Goal: Answer question/provide support: Ask a question

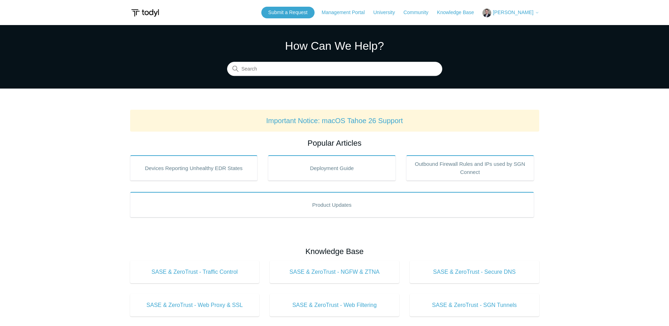
click at [509, 13] on span "[PERSON_NAME]" at bounding box center [513, 13] width 41 height 6
click at [510, 26] on link "My Support Requests" at bounding box center [517, 28] width 69 height 12
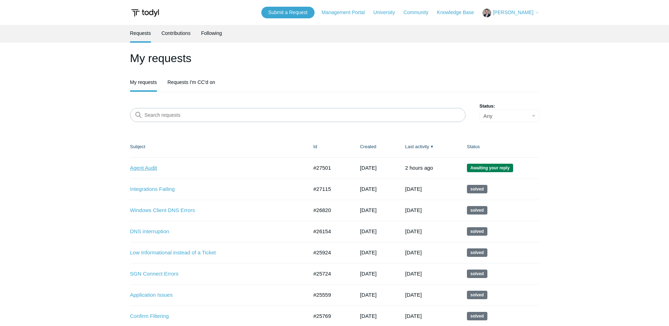
click at [140, 166] on link "Agent Audit" at bounding box center [214, 168] width 168 height 8
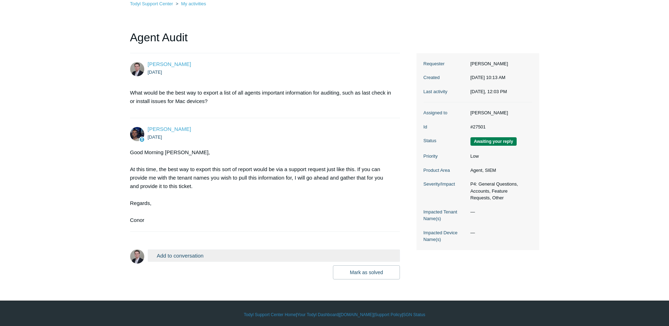
scroll to position [51, 0]
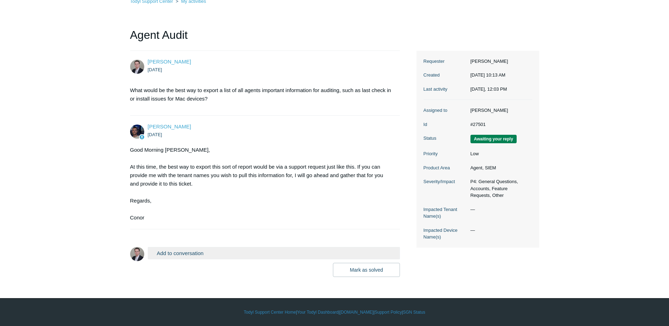
click at [181, 255] on button "Add to conversation" at bounding box center [274, 253] width 253 height 12
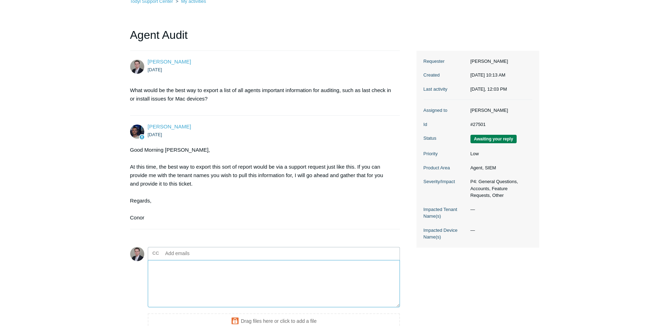
click at [170, 273] on textarea "Add your reply" at bounding box center [274, 284] width 253 height 48
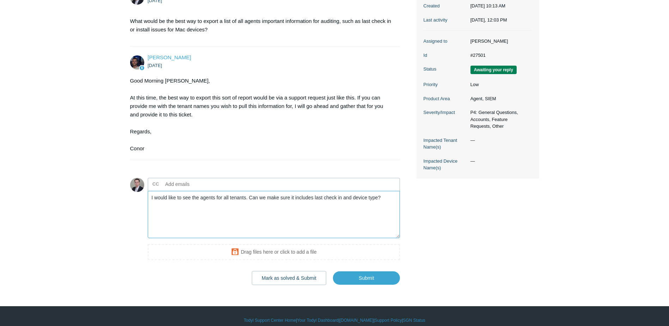
scroll to position [128, 0]
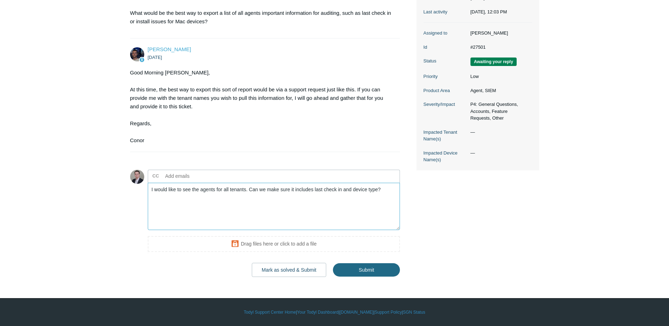
type textarea "I would like to see the agents for all tenants. Can we make sure it includes la…"
click at [364, 267] on input "Submit" at bounding box center [366, 270] width 67 height 14
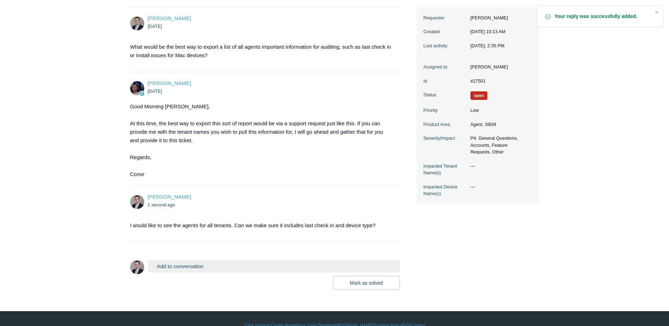
scroll to position [106, 0]
